Goal: Task Accomplishment & Management: Complete application form

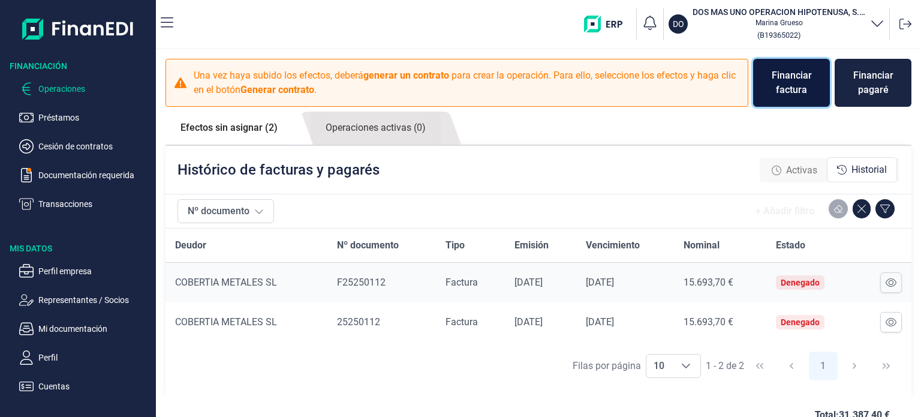
click at [773, 81] on div "Financiar factura" at bounding box center [791, 82] width 58 height 29
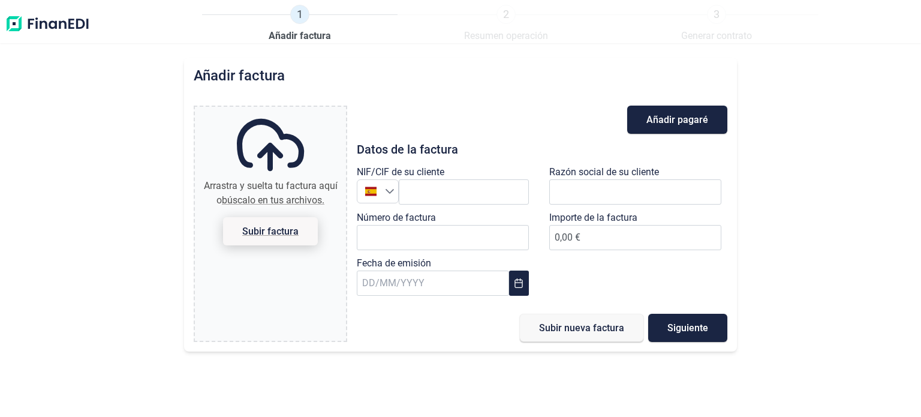
click at [256, 228] on span "Subir factura" at bounding box center [270, 231] width 56 height 9
click at [256, 110] on input "Arrastra y suelta tu factura aquí o búscalo en tus archivos. Subir factura" at bounding box center [270, 109] width 151 height 4
type input "C:\fakepath\factura_F_25250101.pdf"
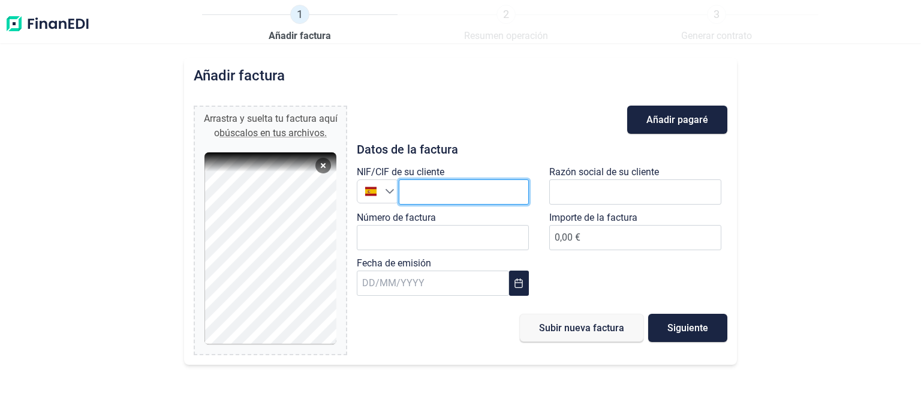
click at [441, 192] on input "text" at bounding box center [464, 191] width 130 height 25
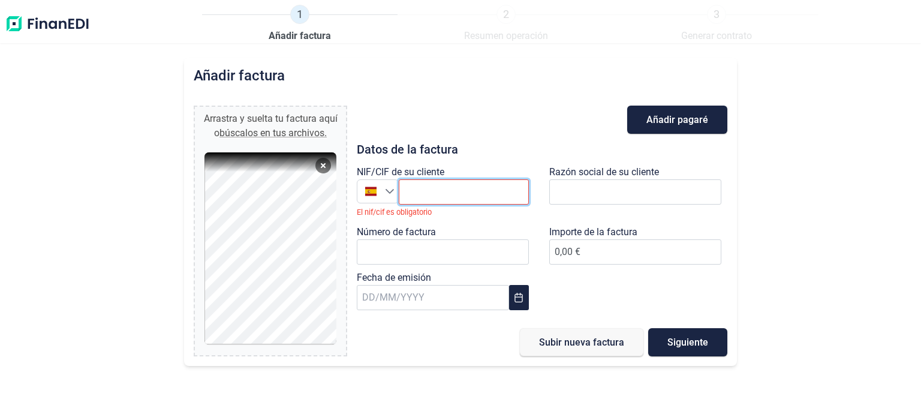
click at [474, 194] on input "text" at bounding box center [464, 191] width 130 height 25
paste input "B45447075"
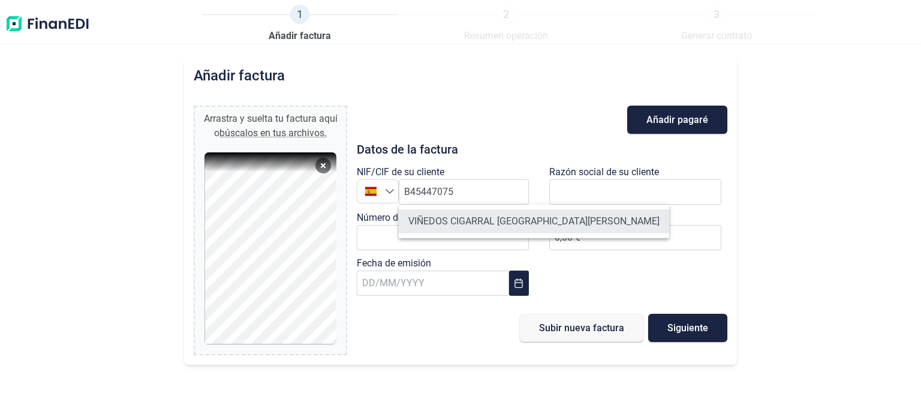
click at [520, 228] on li "VIÑEDOS CIGARRAL [GEOGRAPHIC_DATA][PERSON_NAME]" at bounding box center [534, 221] width 270 height 24
type input "B45447075"
type input "VIÑEDOS CIGARRAL [GEOGRAPHIC_DATA][PERSON_NAME]"
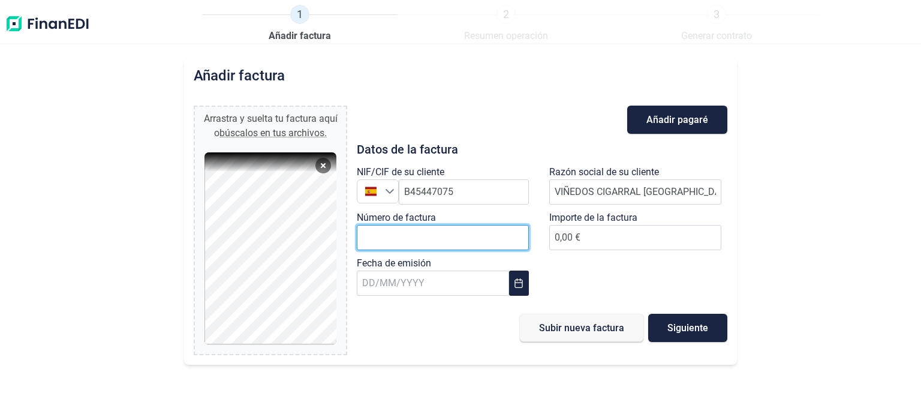
click at [442, 241] on input "Número de factura" at bounding box center [443, 237] width 172 height 25
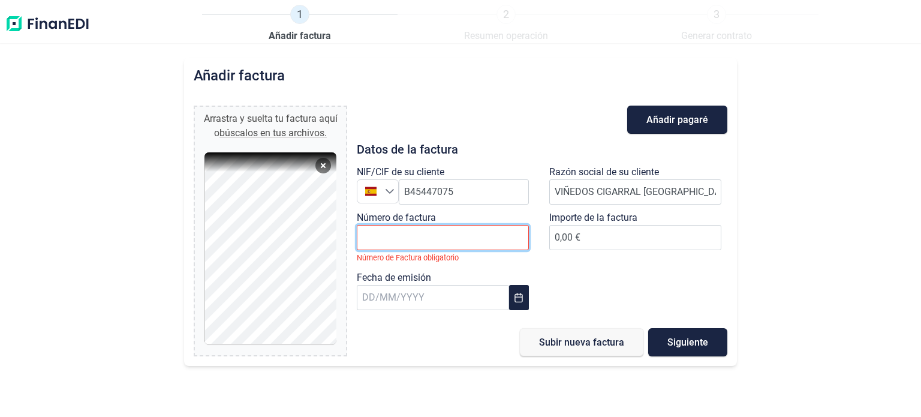
click at [492, 240] on input "Número de factura" at bounding box center [443, 237] width 172 height 25
paste input "F25250101"
type input "F25250101"
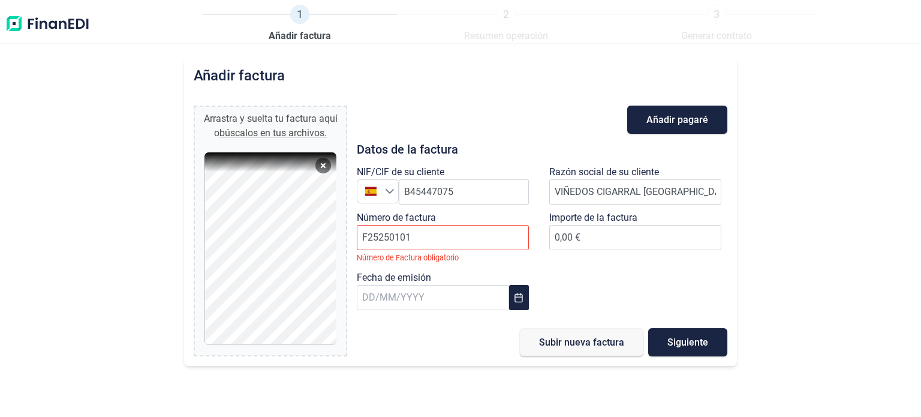
click at [579, 261] on div "NIF/CIF de su cliente España B45447075 Razón social de su cliente VIÑEDOS CIGAR…" at bounding box center [541, 240] width 385 height 151
